Goal: Transaction & Acquisition: Purchase product/service

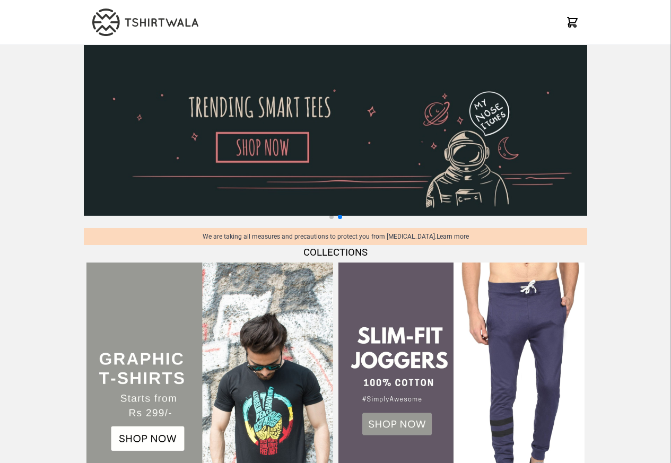
click at [144, 340] on img at bounding box center [210, 386] width 246 height 246
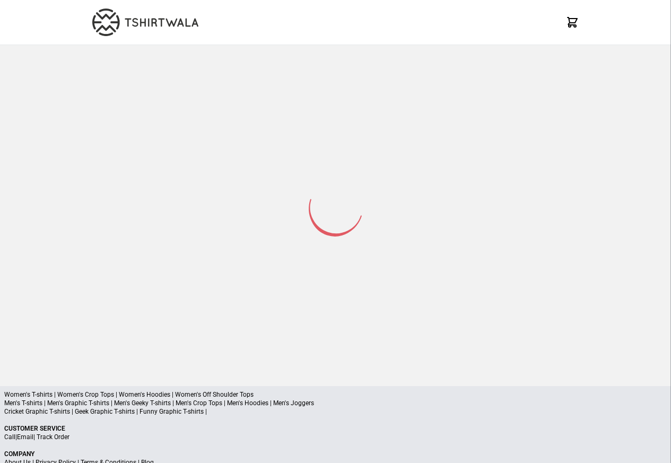
select select "*********"
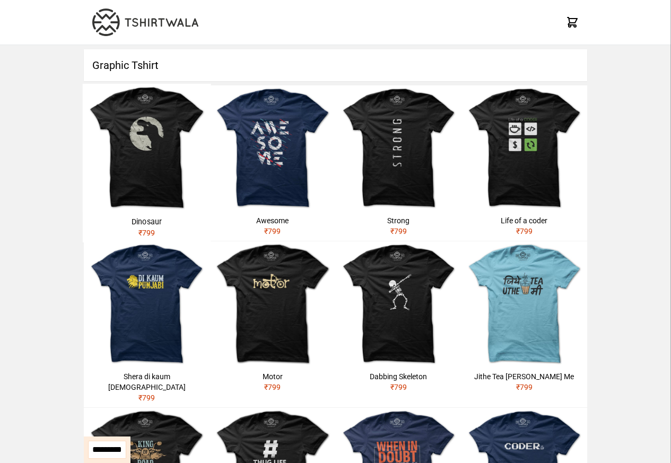
click at [131, 66] on h1 "Graphic Tshirt" at bounding box center [336, 65] width 504 height 32
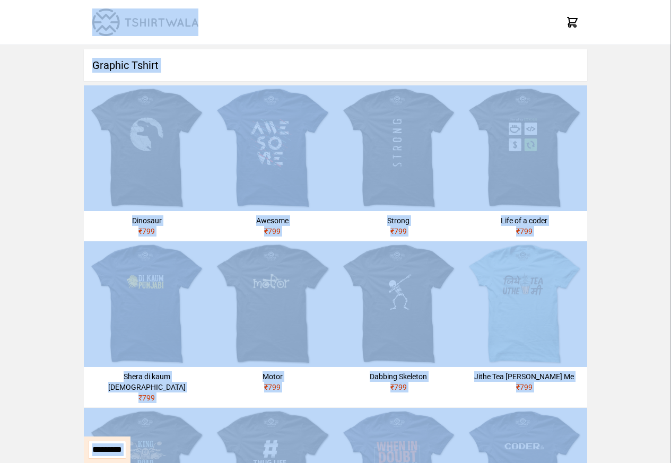
click at [114, 66] on h1 "Graphic Tshirt" at bounding box center [336, 65] width 504 height 32
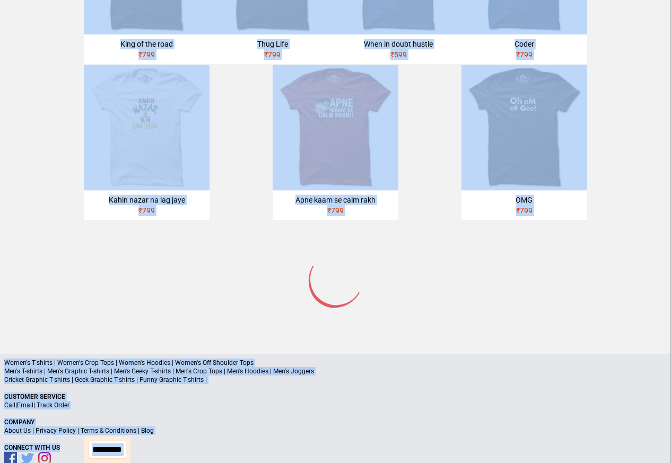
scroll to position [507, 0]
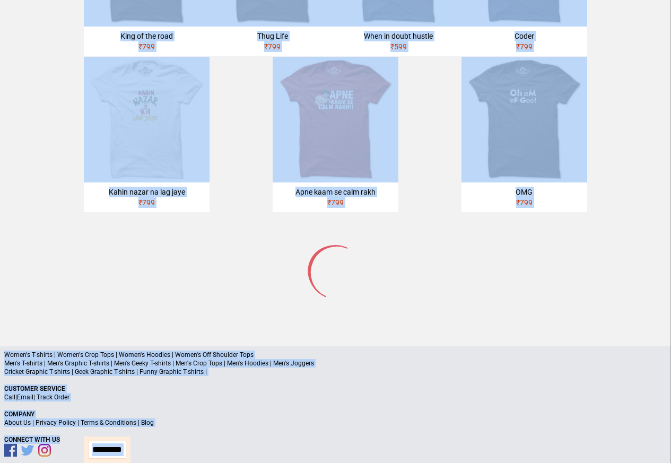
click at [138, 368] on p "Cricket Graphic T-shirts | Geek Graphic T-shirts | Funny Graphic T-shirts |" at bounding box center [335, 372] width 663 height 8
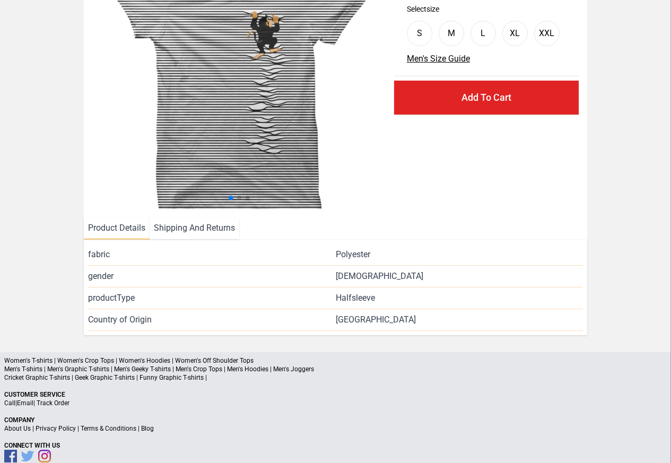
scroll to position [128, 0]
